Goal: Task Accomplishment & Management: Manage account settings

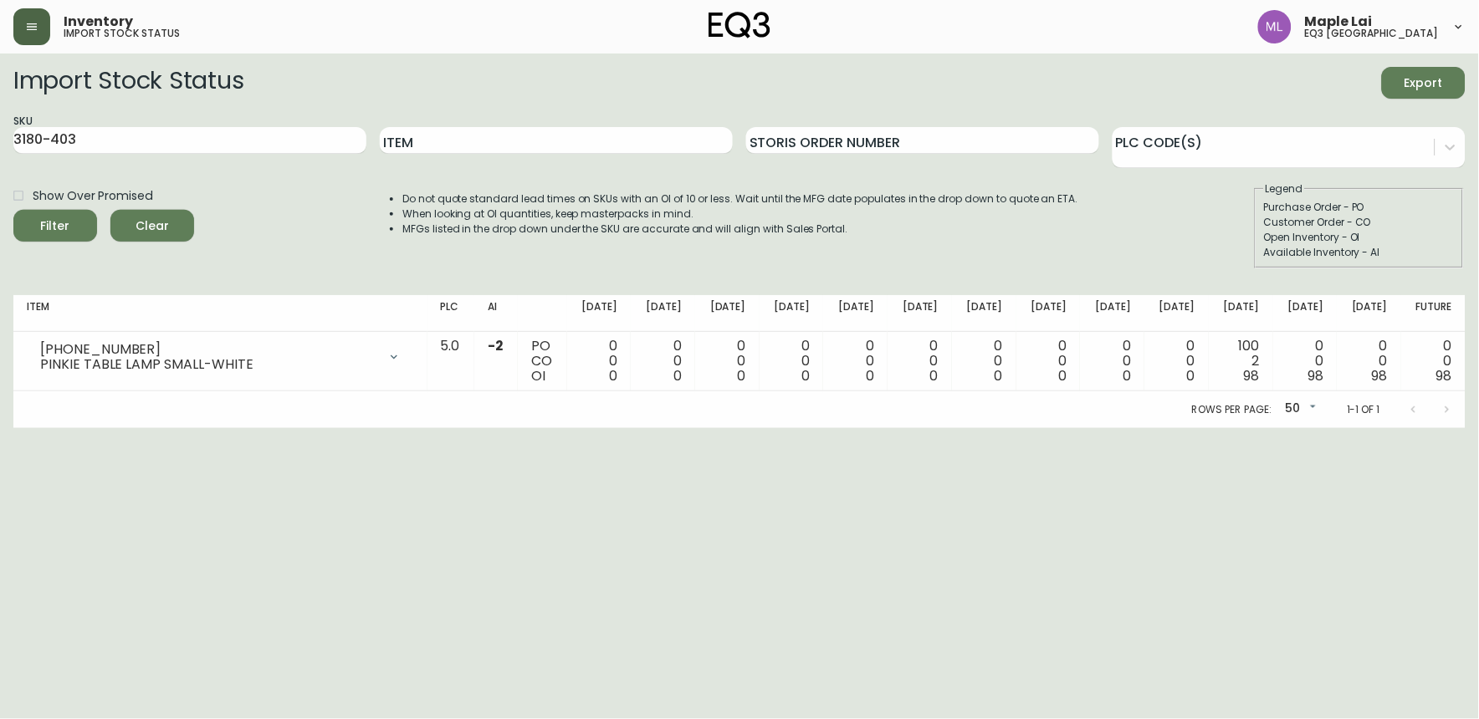
click at [25, 10] on button "button" at bounding box center [31, 26] width 37 height 37
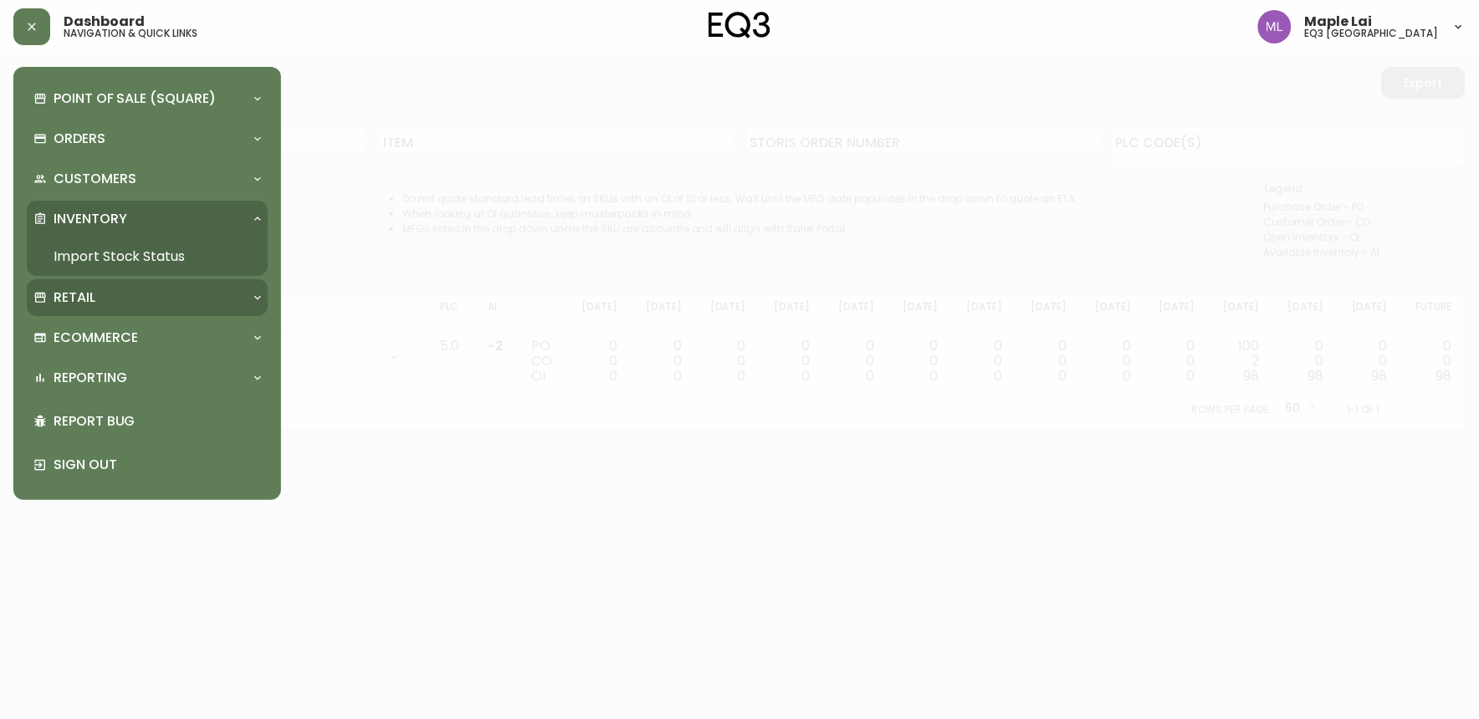
click at [97, 299] on div "Retail" at bounding box center [138, 298] width 211 height 18
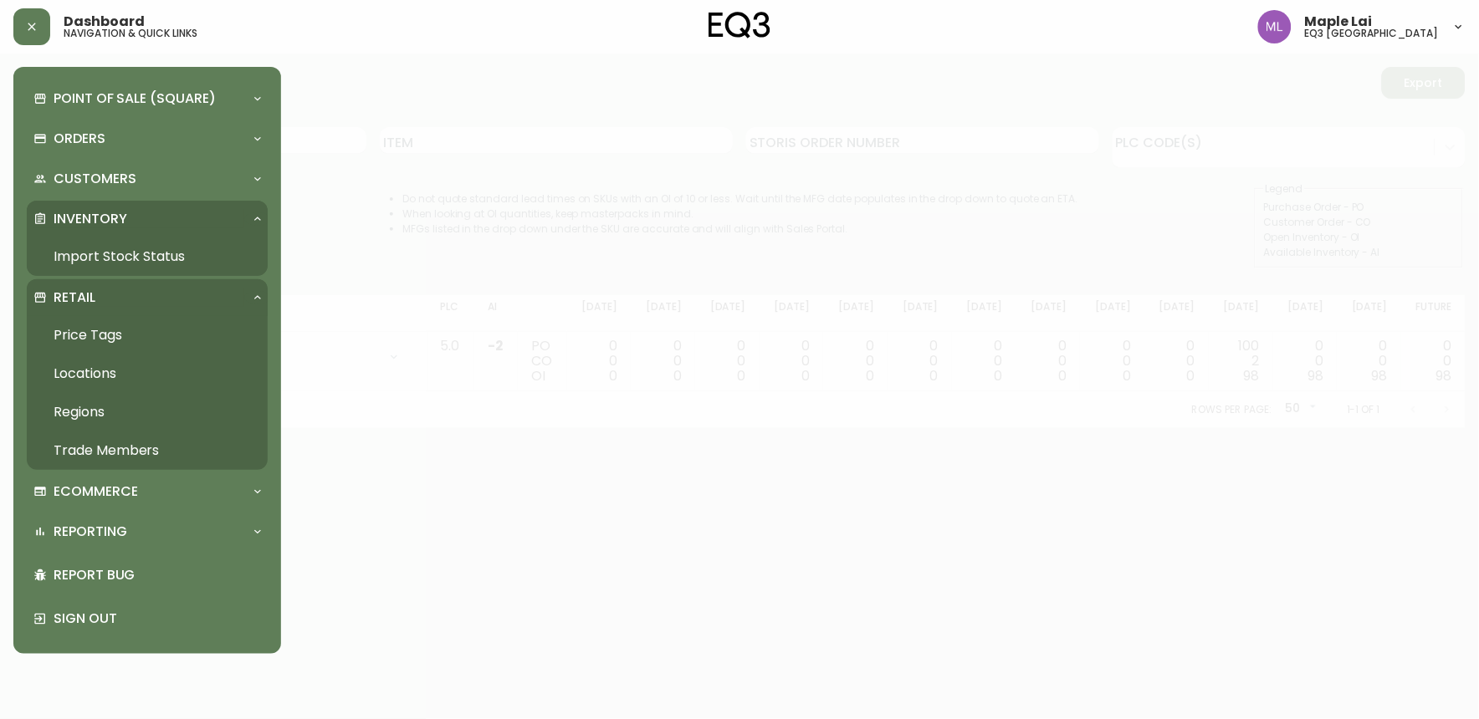
click at [100, 438] on link "Trade Members" at bounding box center [147, 451] width 241 height 38
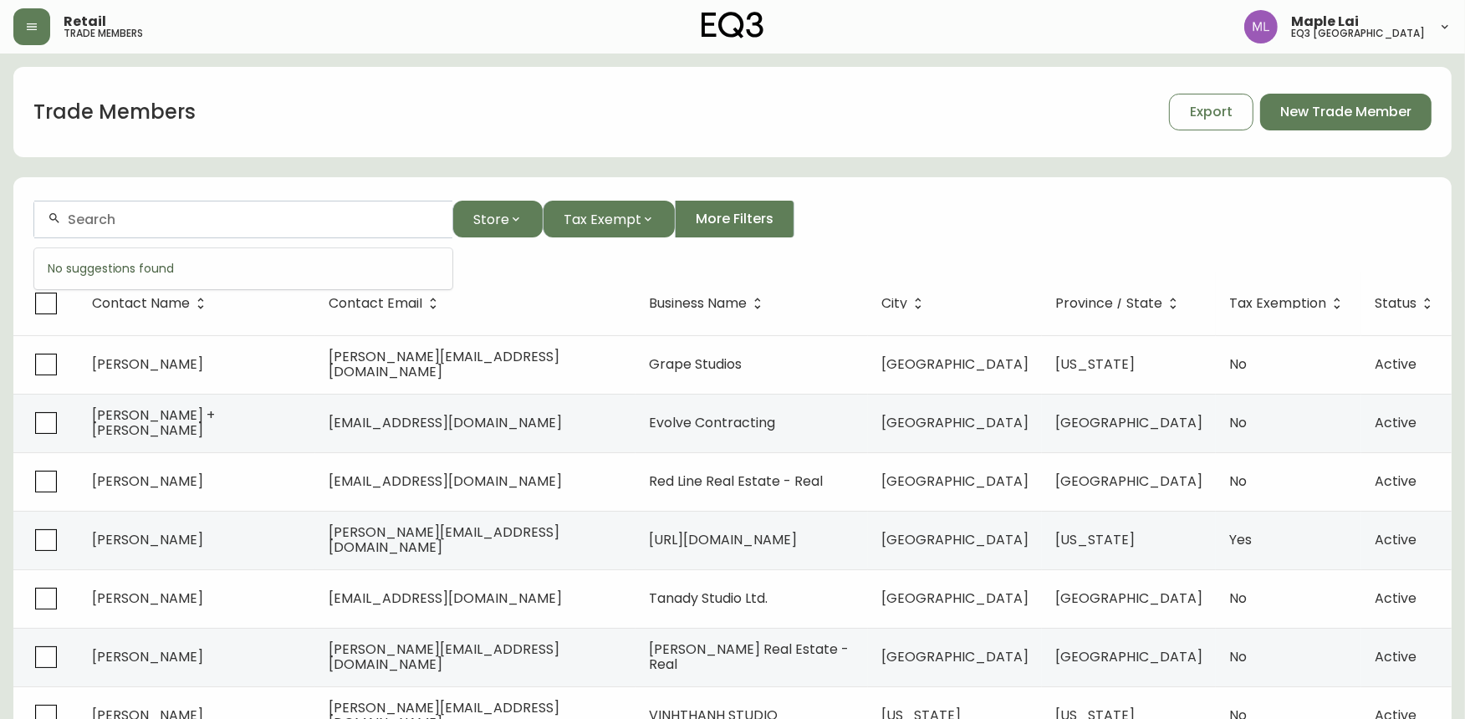
click at [204, 221] on input "text" at bounding box center [253, 220] width 371 height 16
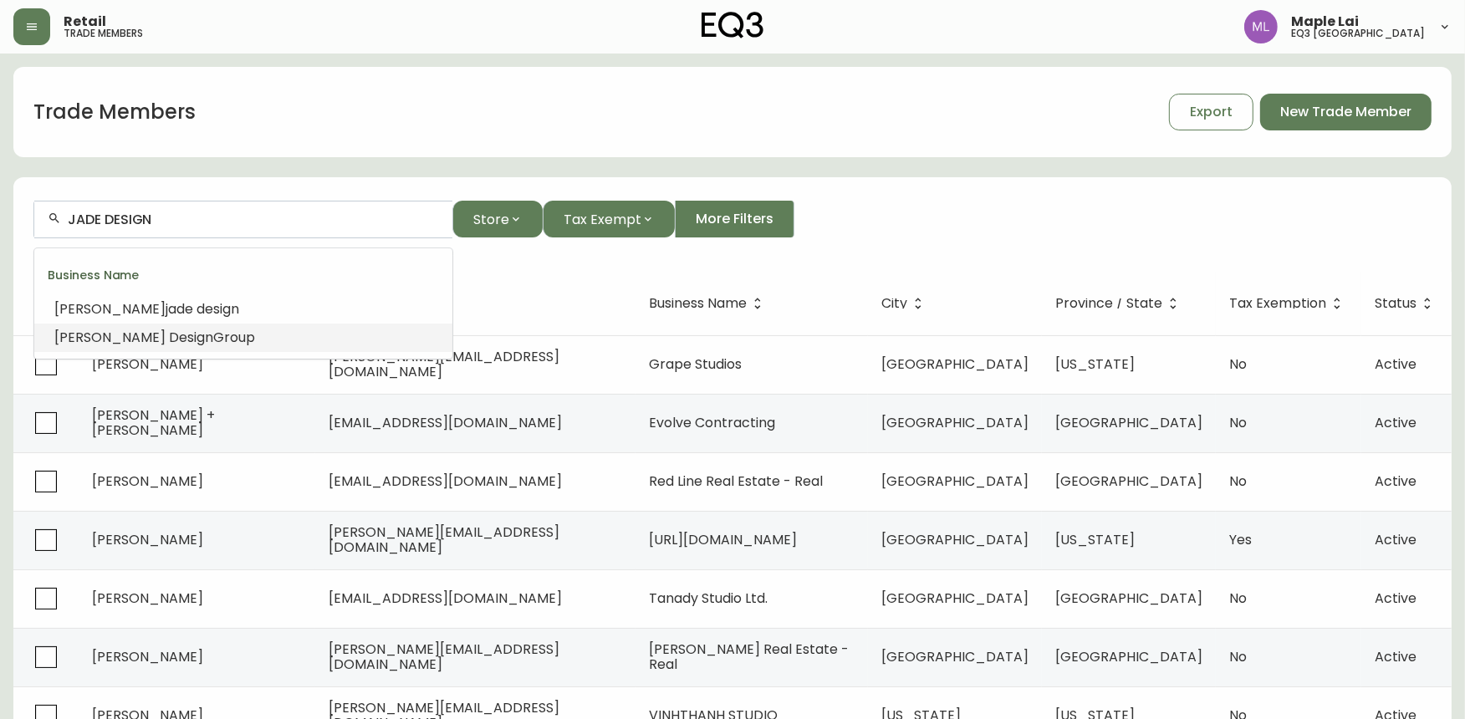
click at [190, 324] on li "Jade Design Group" at bounding box center [243, 338] width 418 height 28
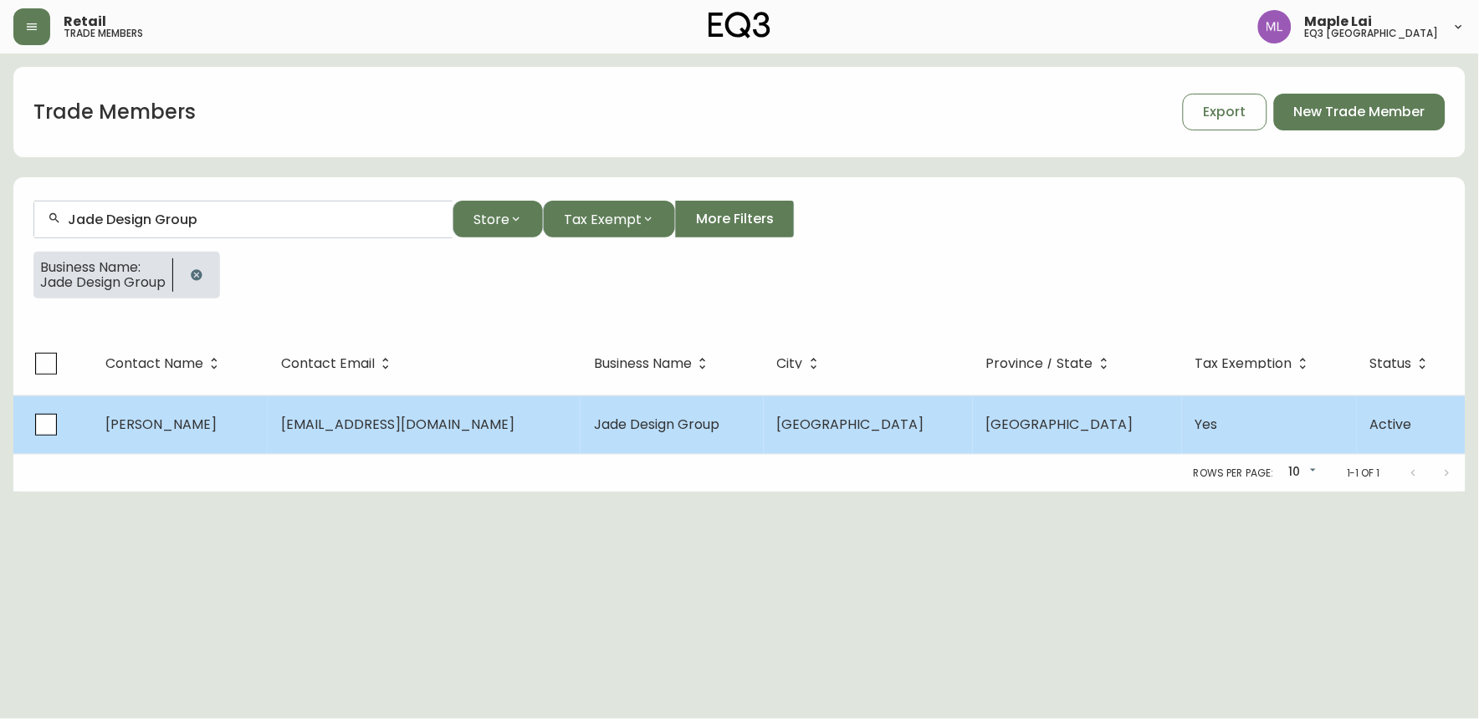
type input "Jade Design Group"
click at [406, 432] on span "[EMAIL_ADDRESS][DOMAIN_NAME]" at bounding box center [397, 424] width 233 height 19
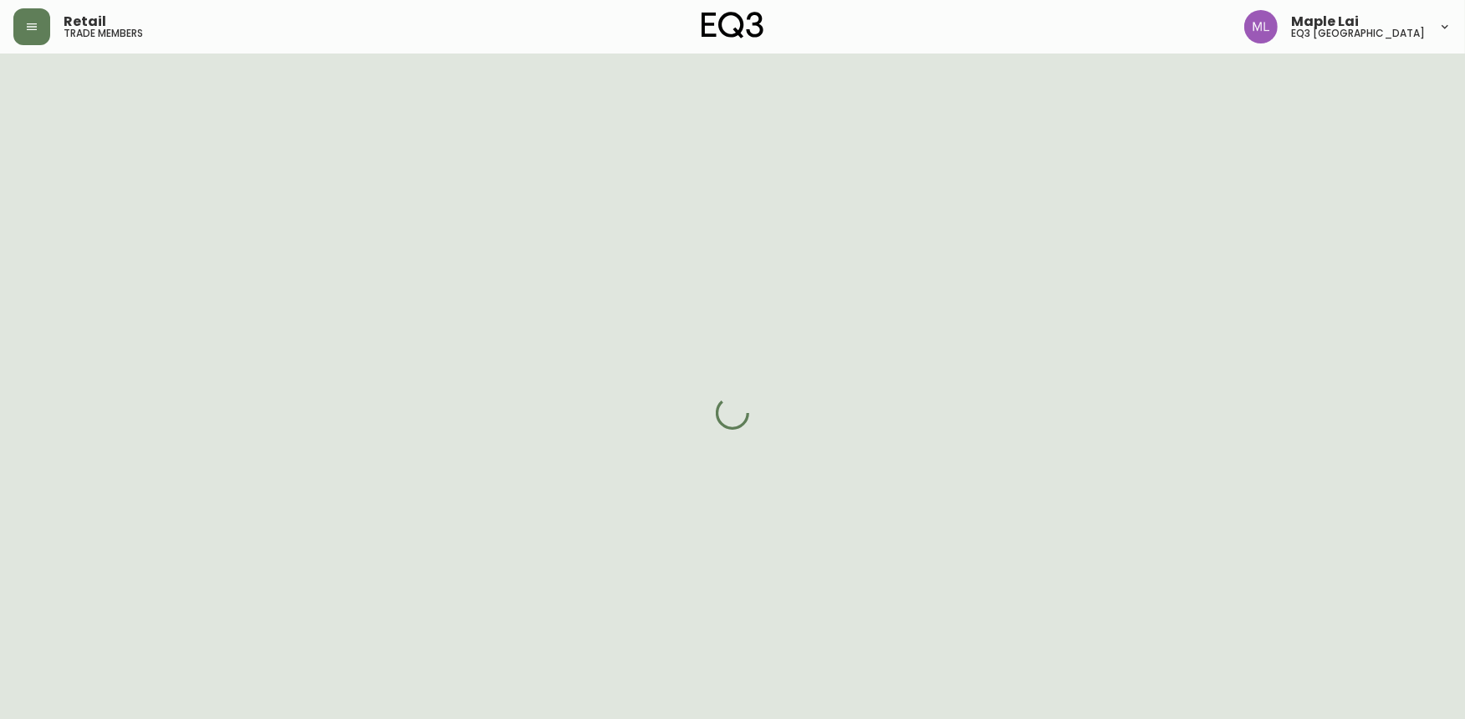
select select "BC"
select select "CA"
select select "CA_EN"
select select "Other"
select select "Interior Designer"
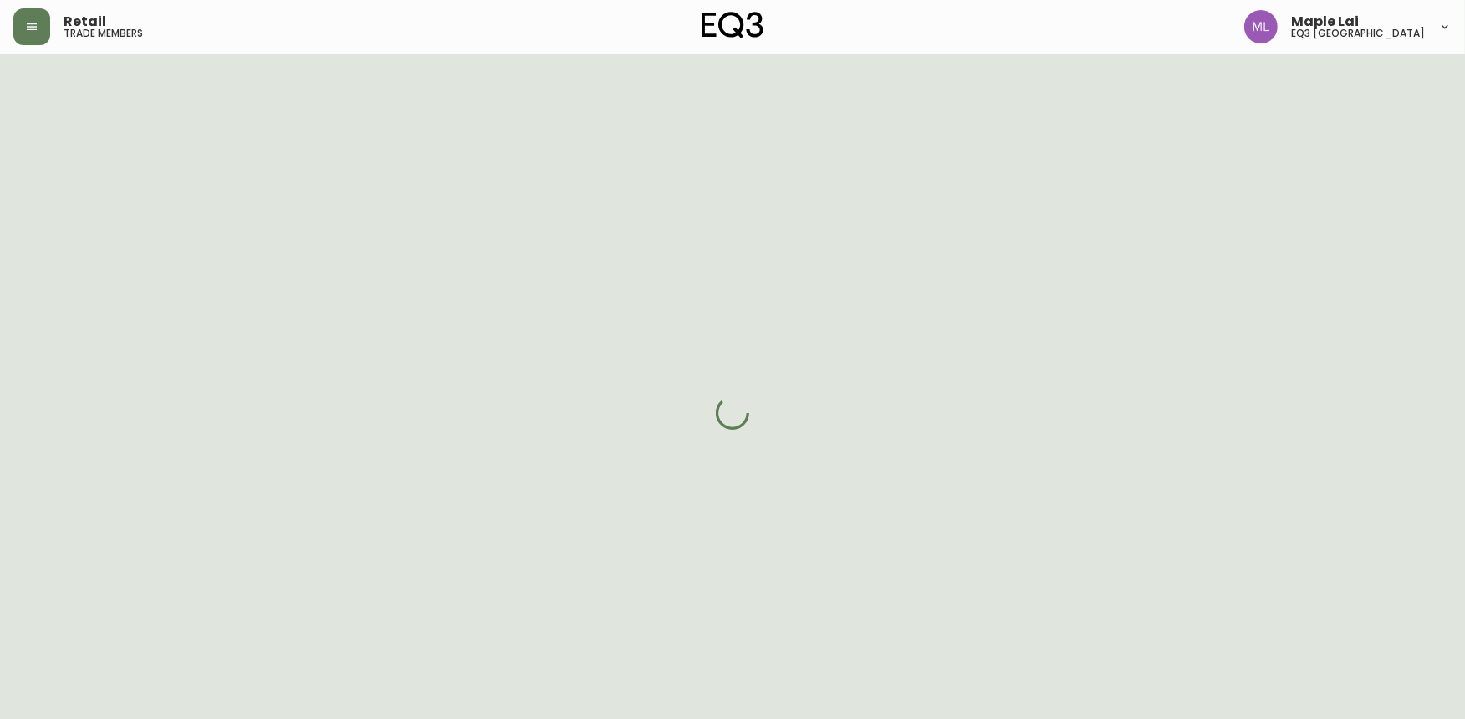
select select "cjw10z96p001r6gs00juufhhe"
select select "true"
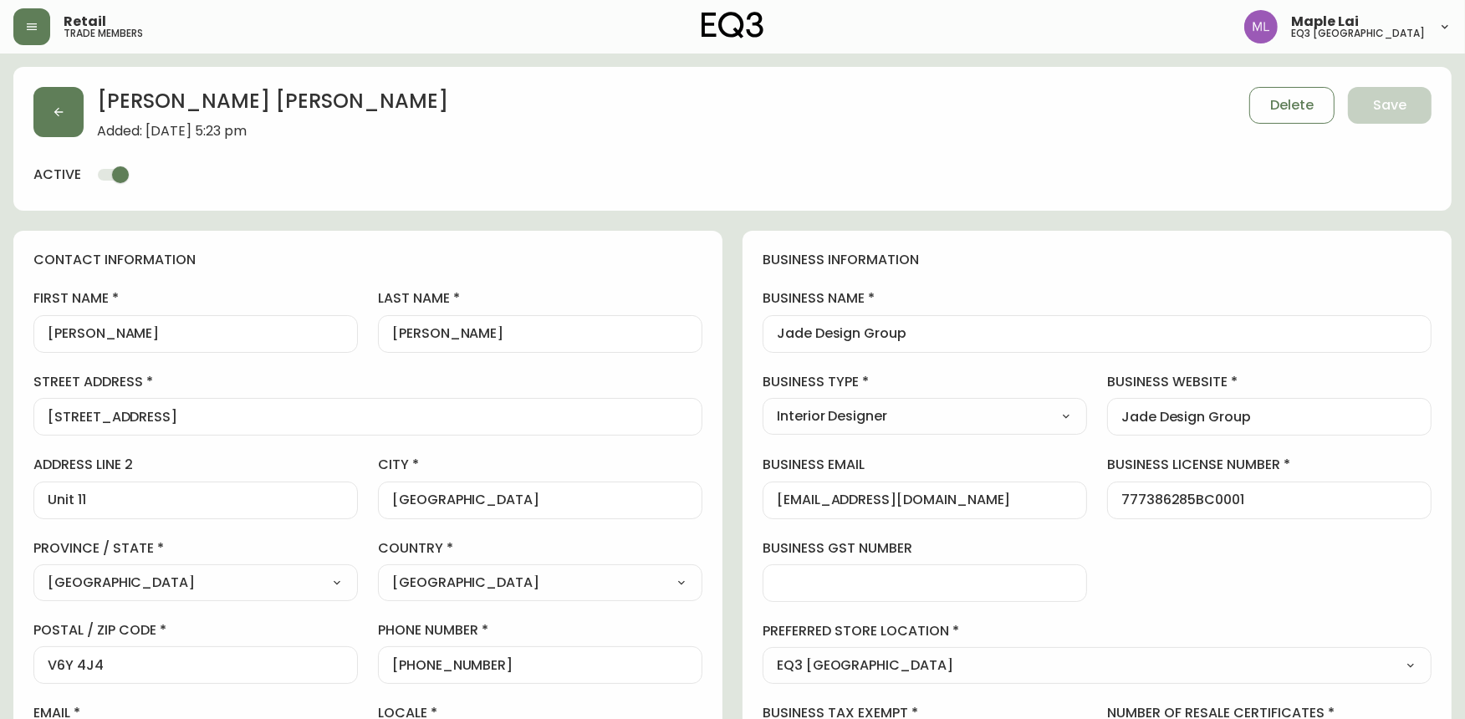
click at [273, 475] on div "address line 2 Unit 11" at bounding box center [195, 487] width 324 height 63
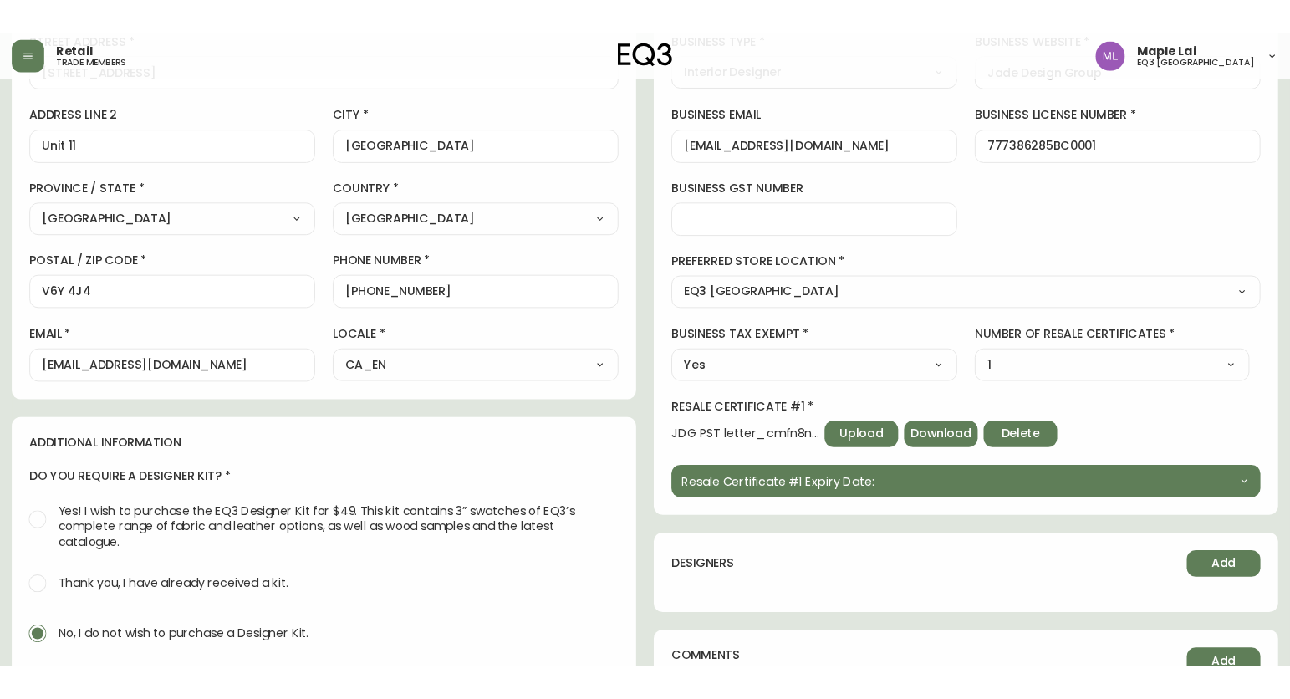
scroll to position [464, 0]
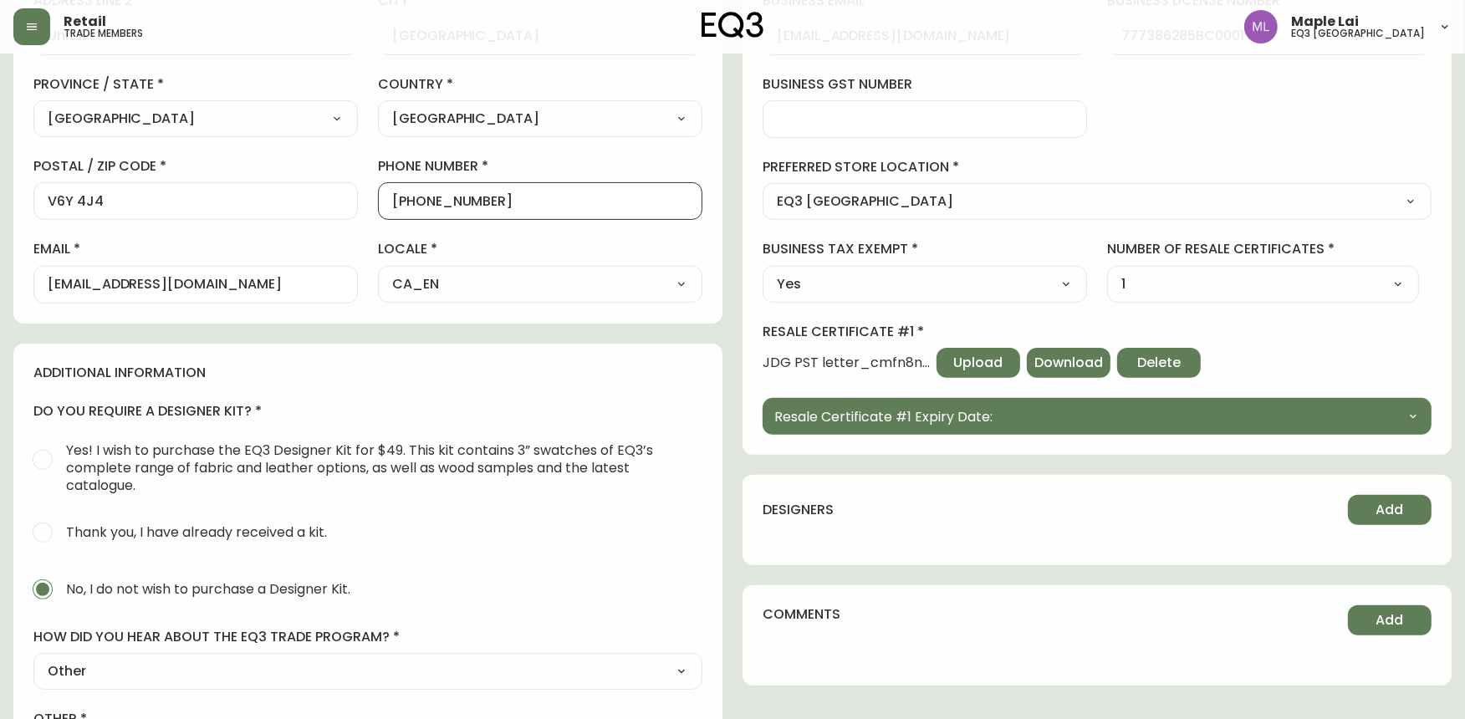
drag, startPoint x: 494, startPoint y: 201, endPoint x: 432, endPoint y: 203, distance: 61.9
click at [432, 203] on input "[PHONE_NUMBER]" at bounding box center [540, 201] width 296 height 16
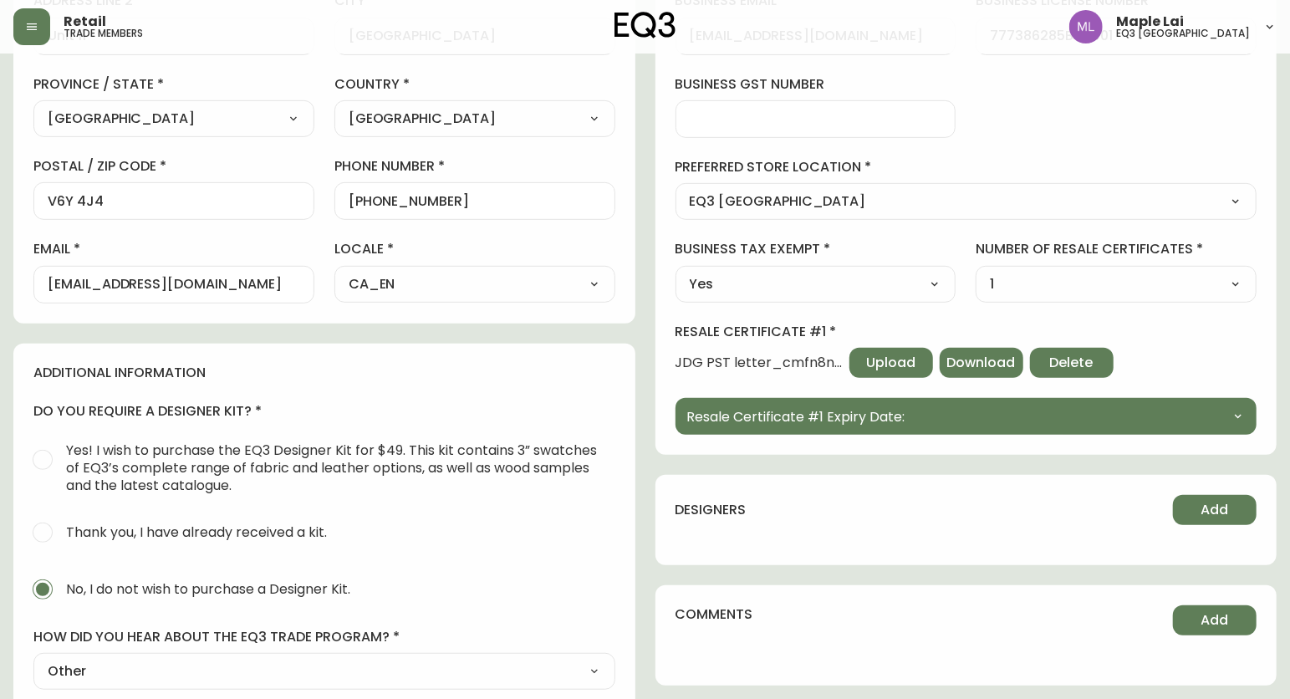
click at [507, 78] on label "country" at bounding box center [475, 84] width 281 height 18
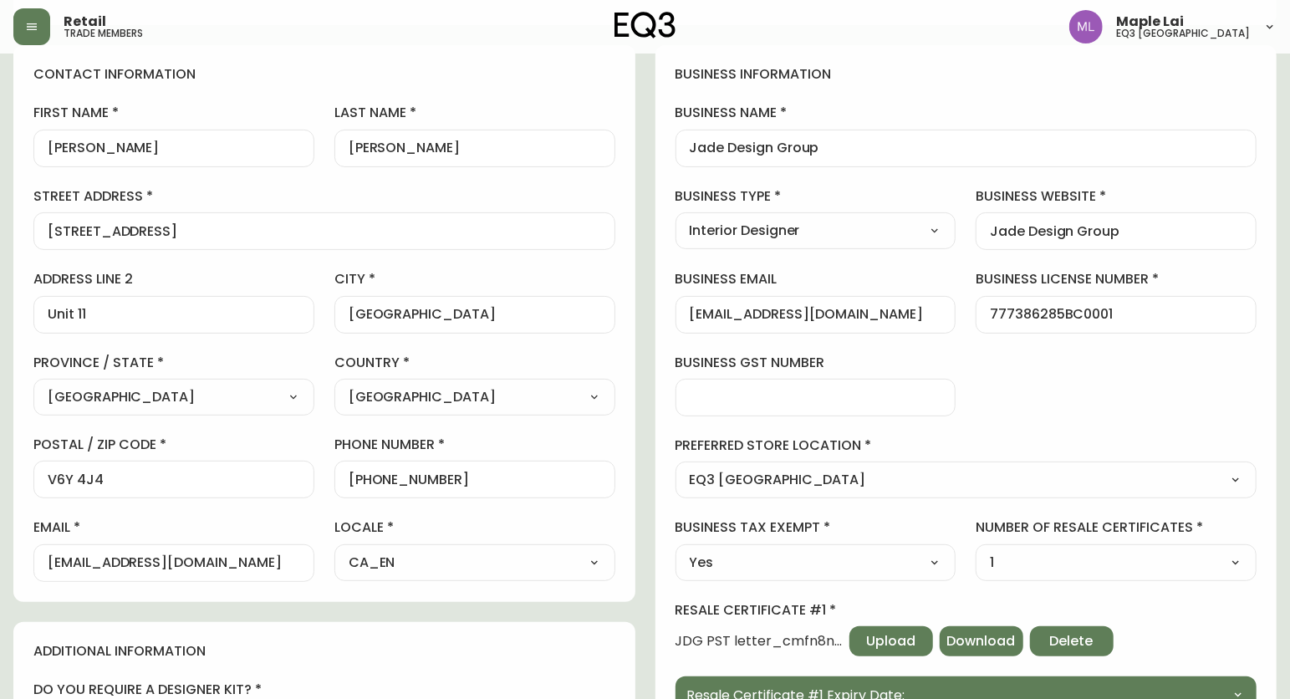
scroll to position [93, 0]
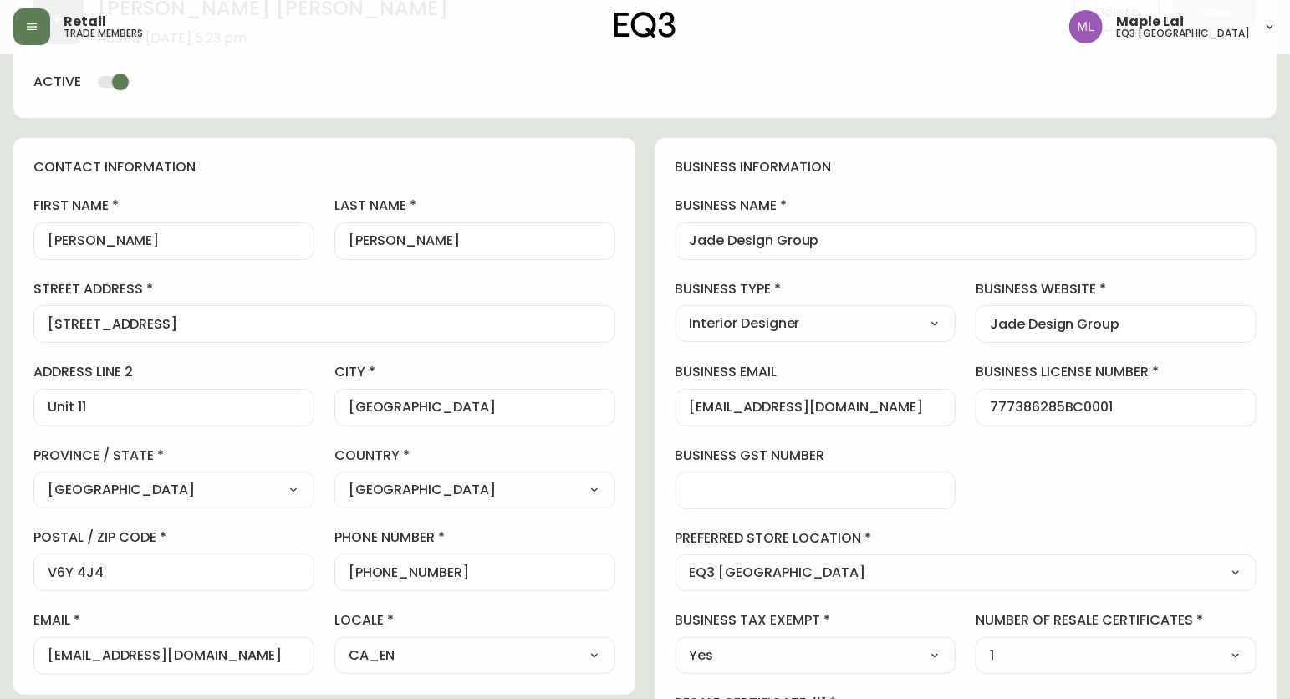
click at [252, 475] on div "Select [GEOGRAPHIC_DATA] [GEOGRAPHIC_DATA] [GEOGRAPHIC_DATA] [GEOGRAPHIC_DATA] …" at bounding box center [173, 490] width 281 height 37
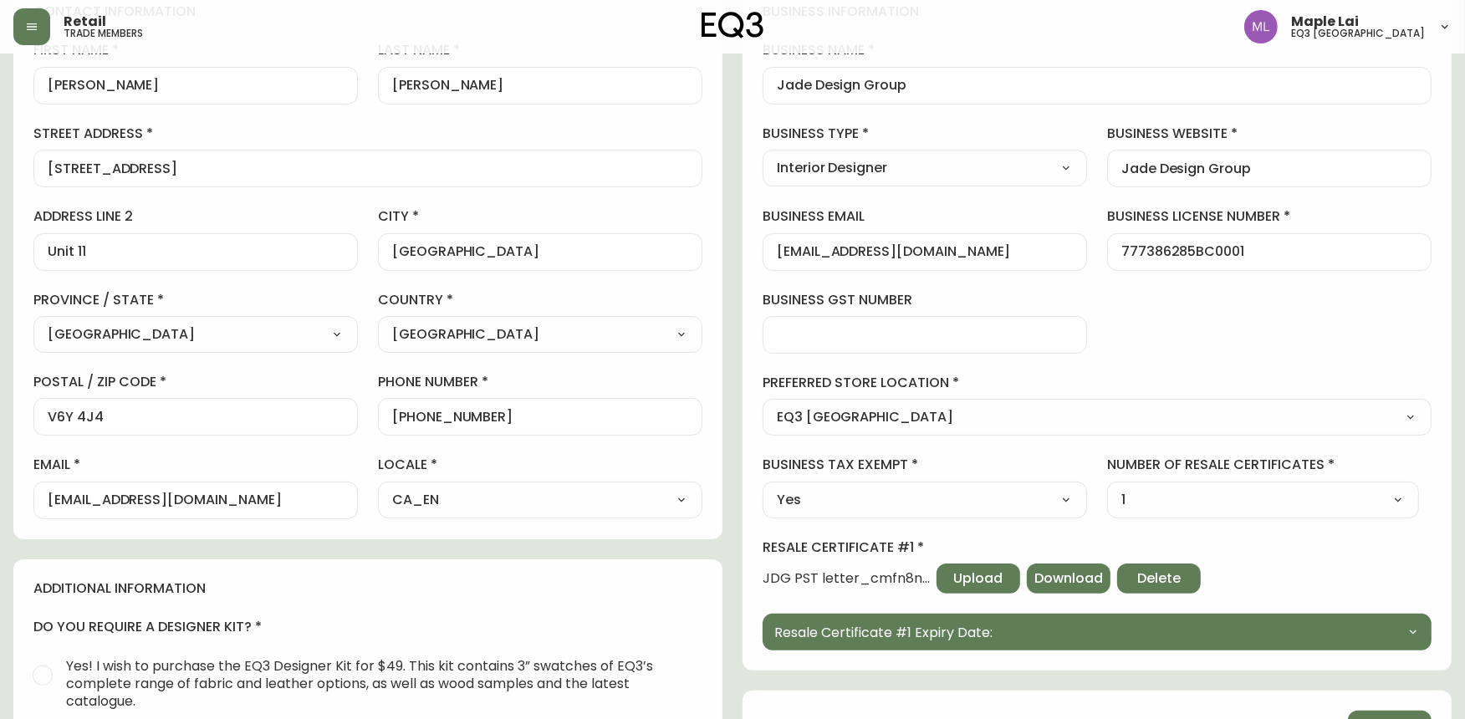
scroll to position [278, 0]
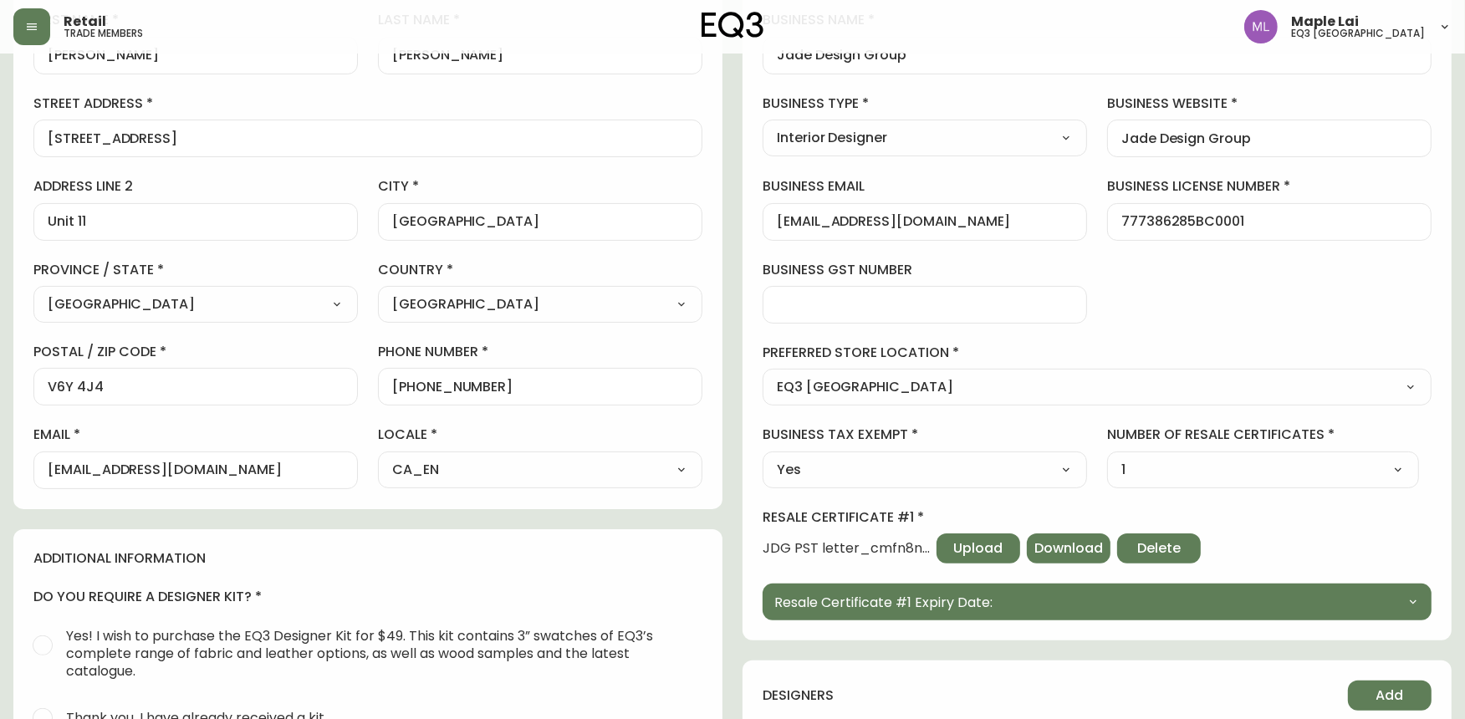
click at [989, 146] on select "Select Interior Designer Architect Home Builder Contractor Real Estate Agent Ho…" at bounding box center [925, 137] width 324 height 25
drag, startPoint x: 983, startPoint y: 222, endPoint x: 773, endPoint y: 228, distance: 210.8
click at [773, 228] on div "[EMAIL_ADDRESS][DOMAIN_NAME]" at bounding box center [925, 222] width 324 height 38
drag, startPoint x: 1076, startPoint y: 296, endPoint x: 1099, endPoint y: 302, distance: 23.3
click at [1082, 295] on div at bounding box center [925, 305] width 324 height 38
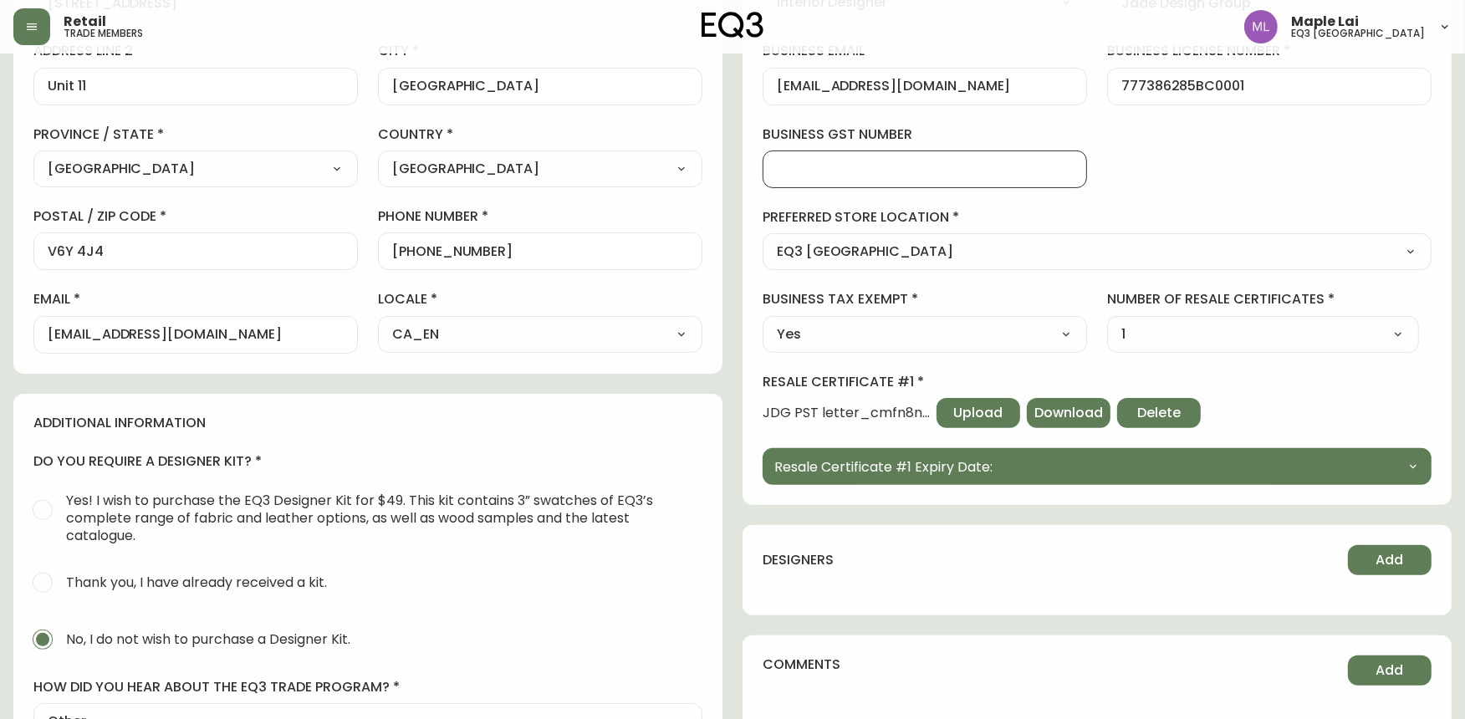
scroll to position [464, 0]
